Goal: Transaction & Acquisition: Book appointment/travel/reservation

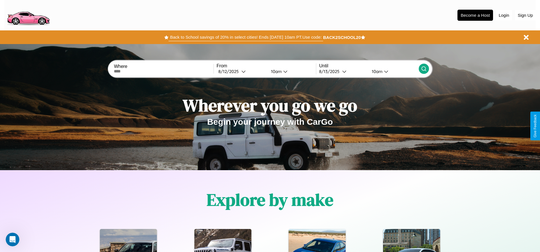
click at [246, 37] on button "Back to School savings of 20% in select cities! Ends [DATE] 10am PT. Use code:" at bounding box center [245, 37] width 154 height 8
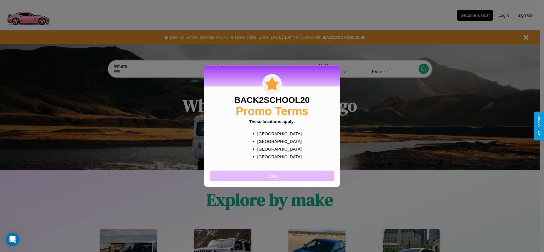
click at [272, 176] on button "Close" at bounding box center [272, 176] width 125 height 11
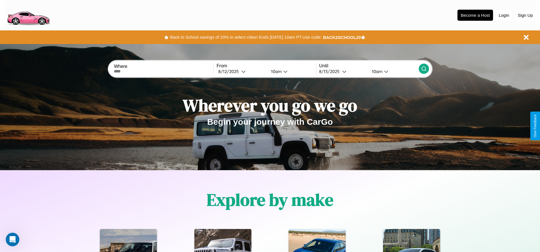
scroll to position [253, 0]
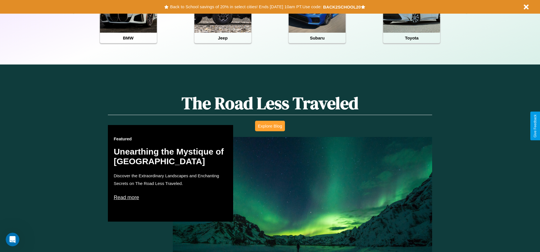
click at [270, 126] on button "Explore Blog" at bounding box center [270, 126] width 30 height 11
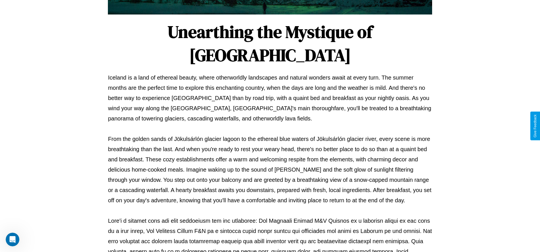
scroll to position [189, 0]
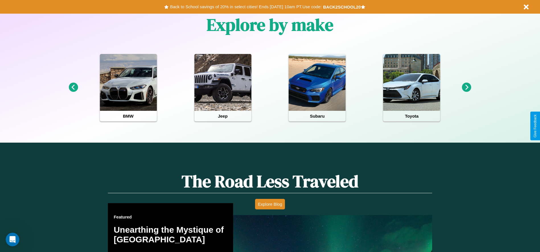
scroll to position [118, 0]
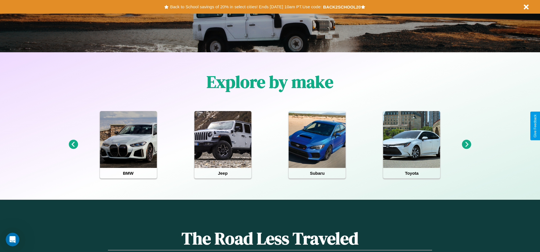
click at [466, 145] on icon at bounding box center [466, 144] width 9 height 9
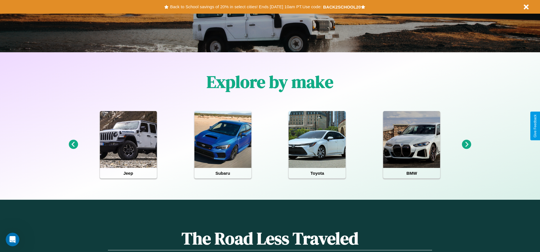
click at [466, 145] on icon at bounding box center [466, 144] width 9 height 9
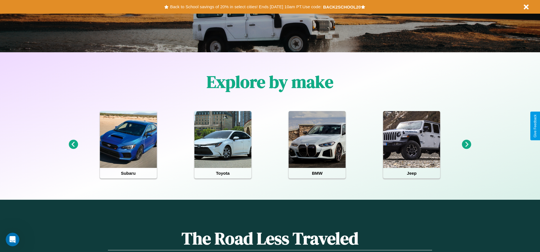
click at [73, 145] on icon at bounding box center [73, 144] width 9 height 9
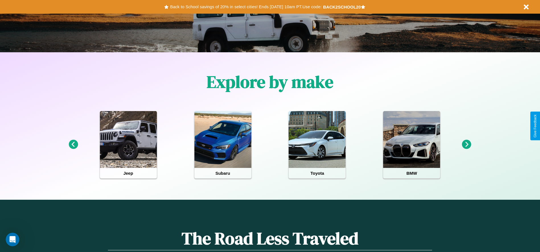
click at [466, 145] on icon at bounding box center [466, 144] width 9 height 9
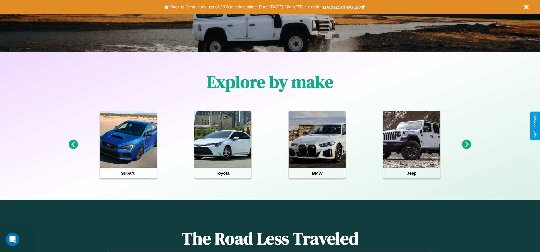
click at [73, 145] on icon at bounding box center [73, 144] width 9 height 9
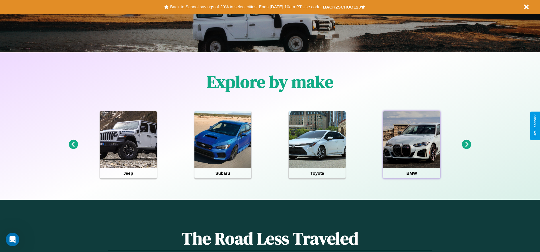
click at [411, 145] on div at bounding box center [411, 139] width 57 height 57
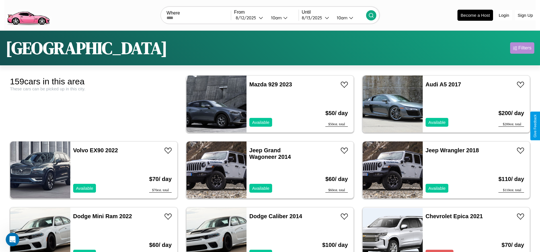
click at [522, 48] on div "Filters" at bounding box center [524, 48] width 13 height 6
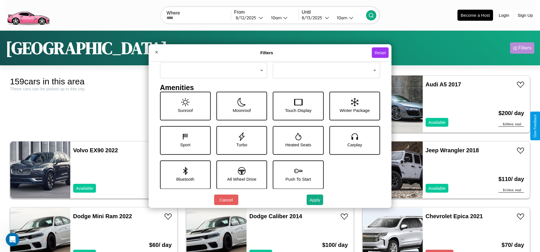
scroll to position [79, 0]
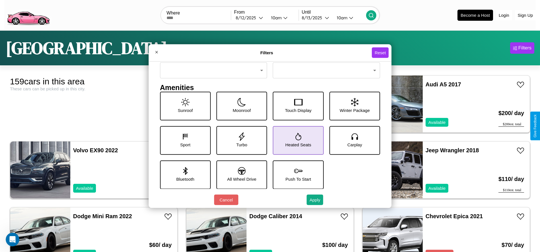
click at [296, 140] on icon at bounding box center [298, 136] width 6 height 7
click at [240, 140] on icon at bounding box center [241, 136] width 9 height 9
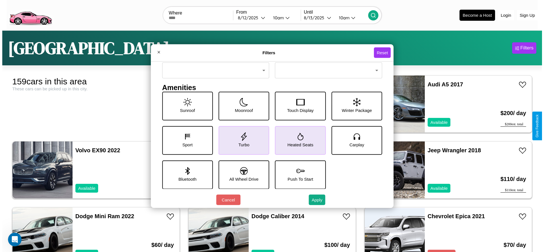
scroll to position [59, 0]
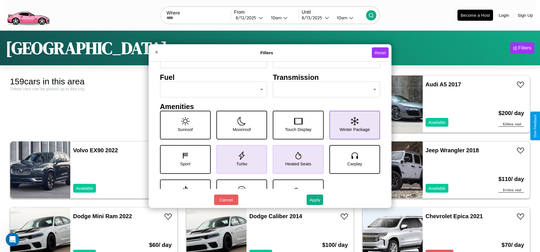
click at [351, 125] on icon at bounding box center [354, 121] width 7 height 9
click at [315, 200] on button "Apply" at bounding box center [314, 200] width 16 height 11
